Goal: Information Seeking & Learning: Learn about a topic

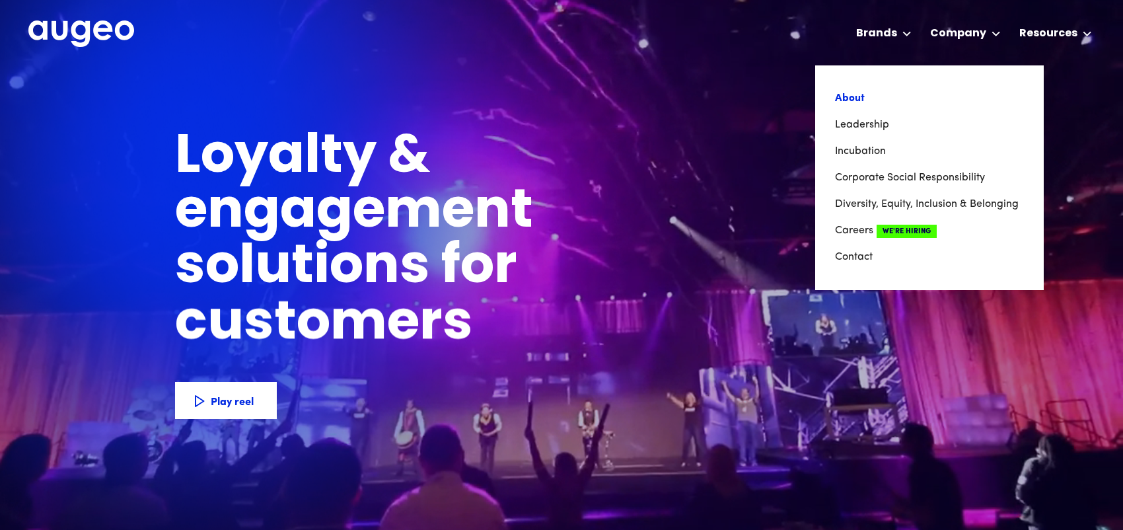
click at [858, 98] on link "About" at bounding box center [929, 98] width 189 height 26
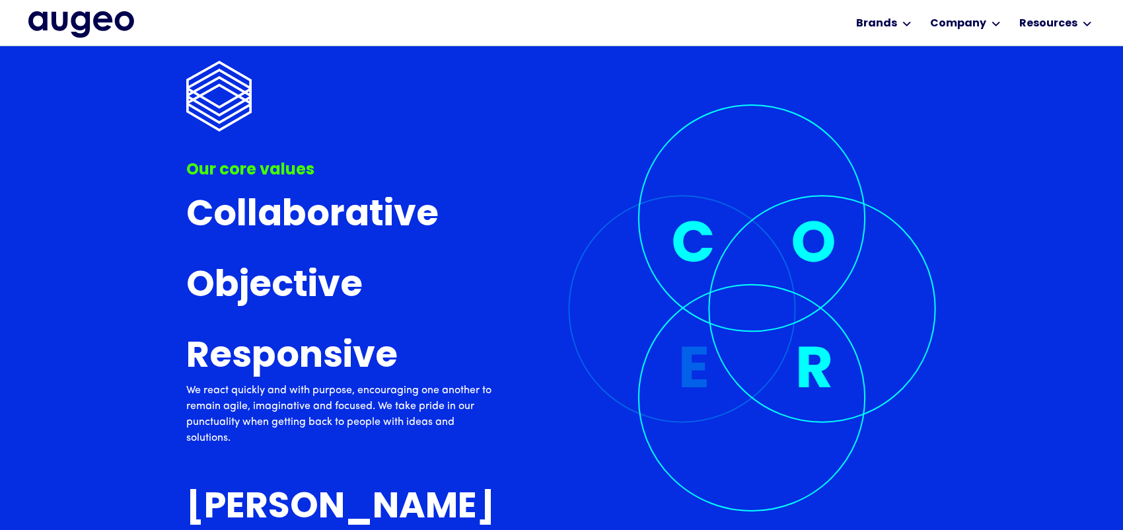
scroll to position [3962, 0]
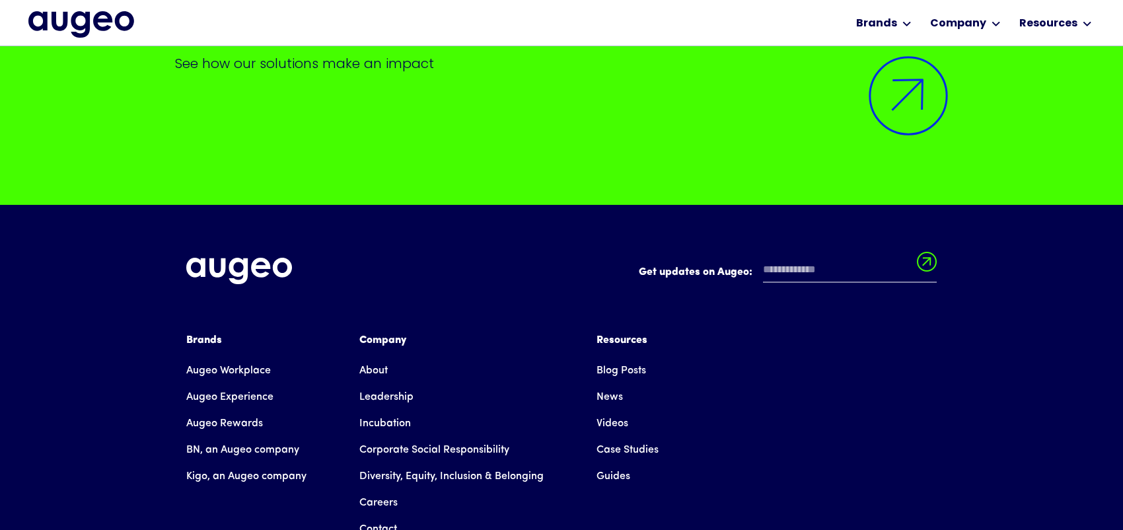
click at [379, 384] on link "Leadership" at bounding box center [386, 397] width 54 height 26
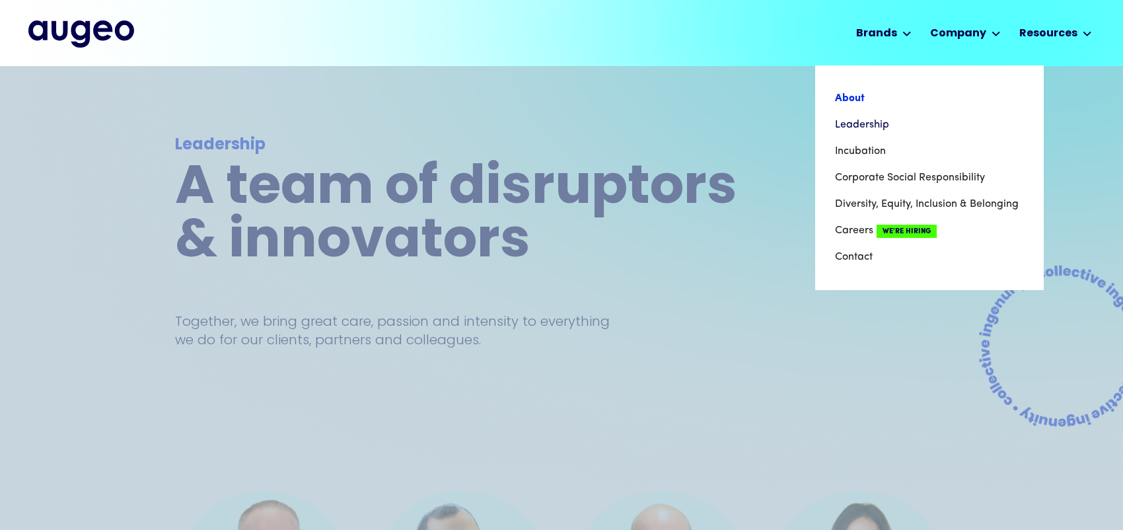
click at [847, 101] on link "About" at bounding box center [929, 98] width 189 height 26
